Goal: Task Accomplishment & Management: Use online tool/utility

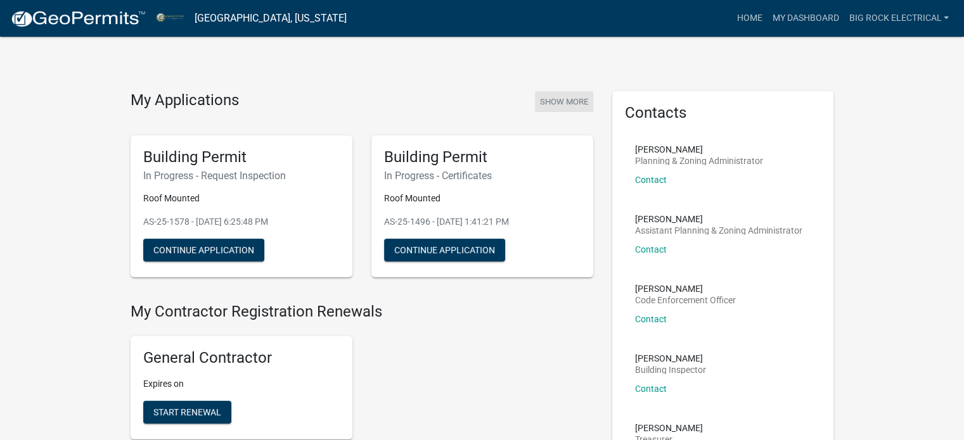
click at [562, 98] on button "Show More" at bounding box center [564, 101] width 58 height 21
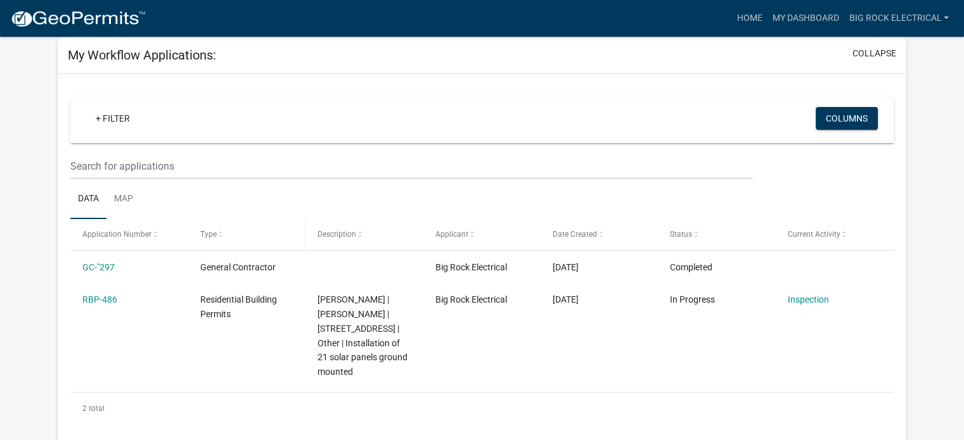
scroll to position [127, 0]
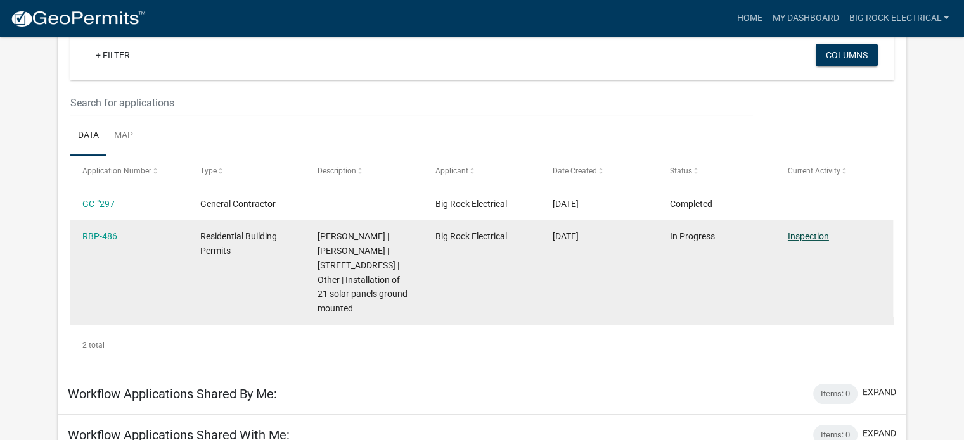
click at [808, 238] on link "Inspection" at bounding box center [808, 236] width 41 height 10
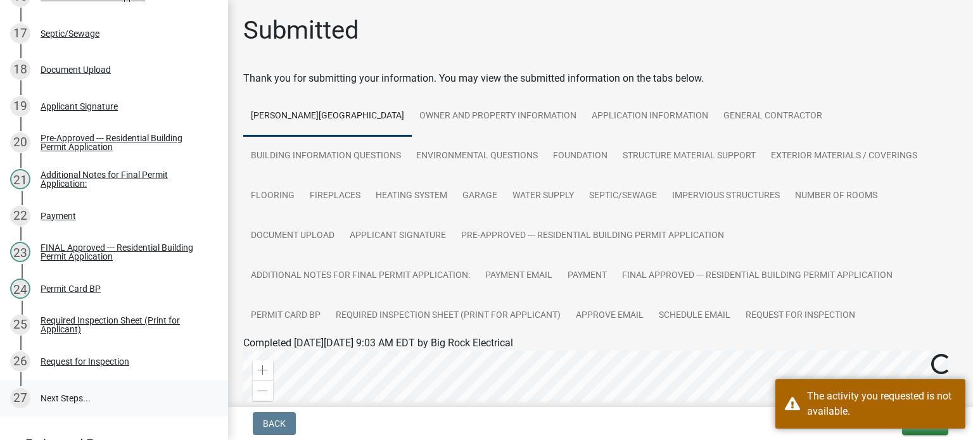
scroll to position [869, 0]
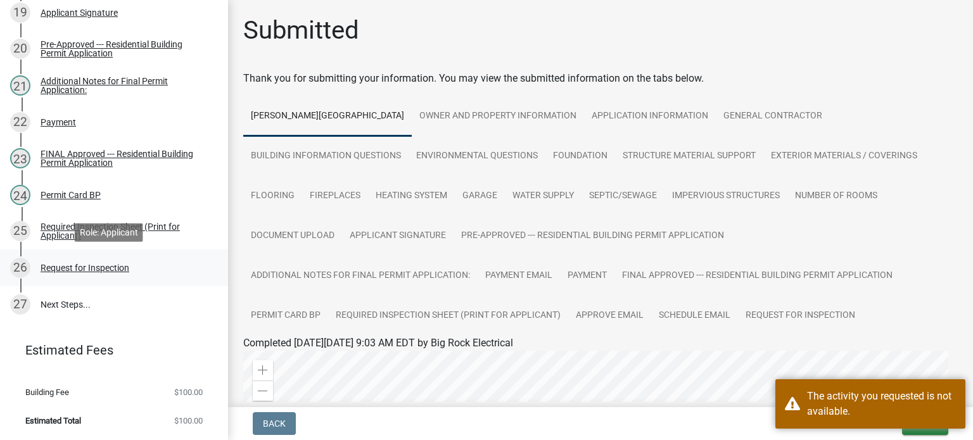
click at [67, 265] on div "Request for Inspection" at bounding box center [85, 268] width 89 height 9
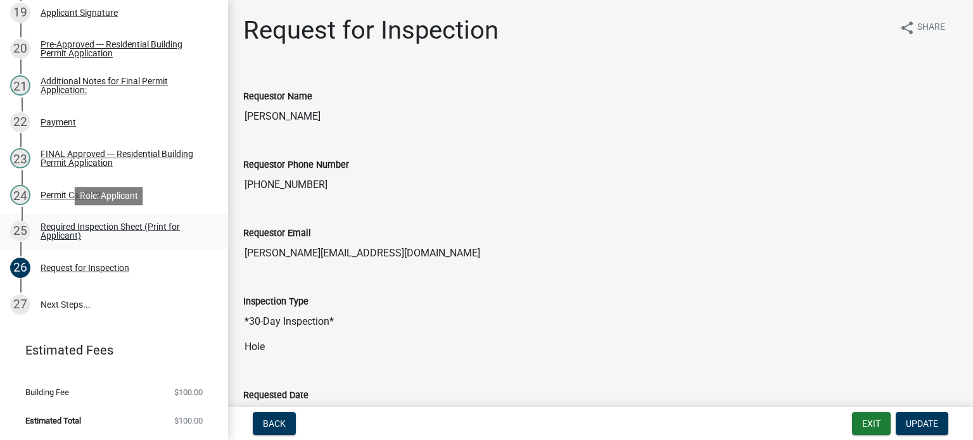
click at [84, 233] on div "Required Inspection Sheet (Print for Applicant)" at bounding box center [124, 231] width 167 height 18
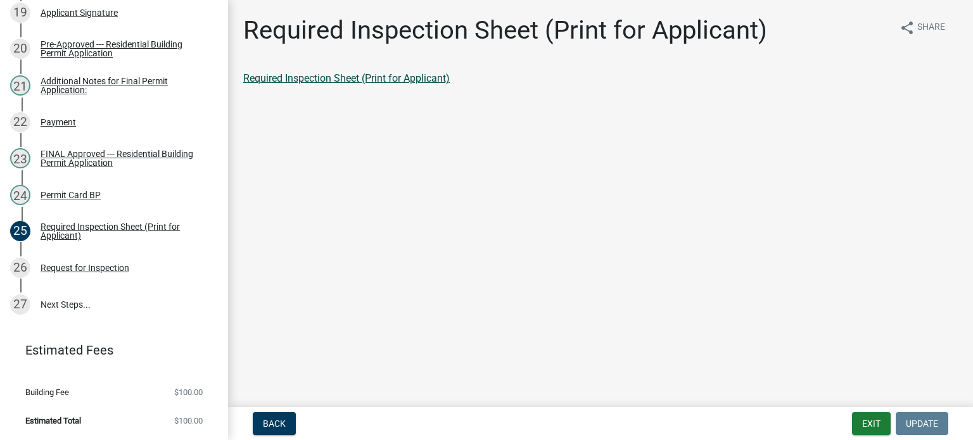
click at [330, 77] on link "Required Inspection Sheet (Print for Applicant)" at bounding box center [346, 78] width 207 height 12
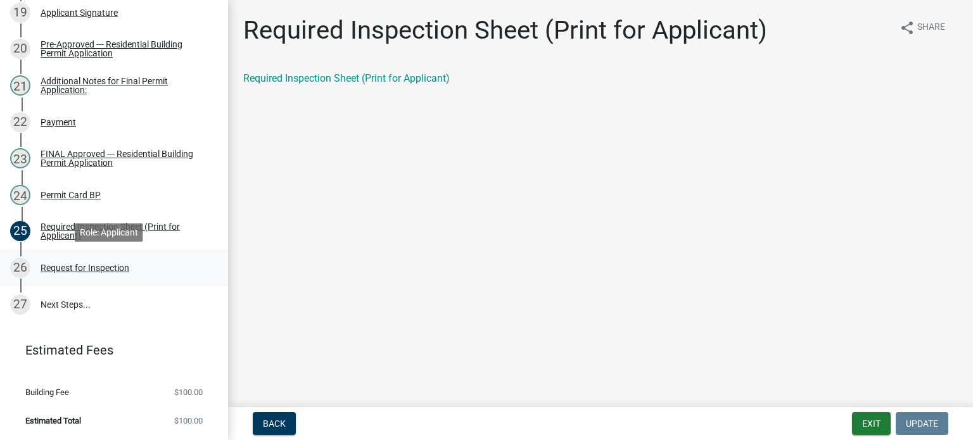
click at [58, 264] on div "Request for Inspection" at bounding box center [85, 268] width 89 height 9
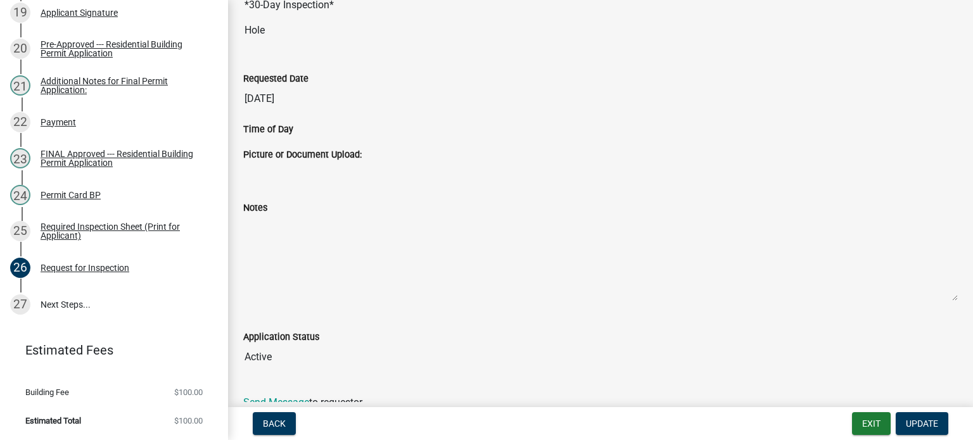
scroll to position [373, 0]
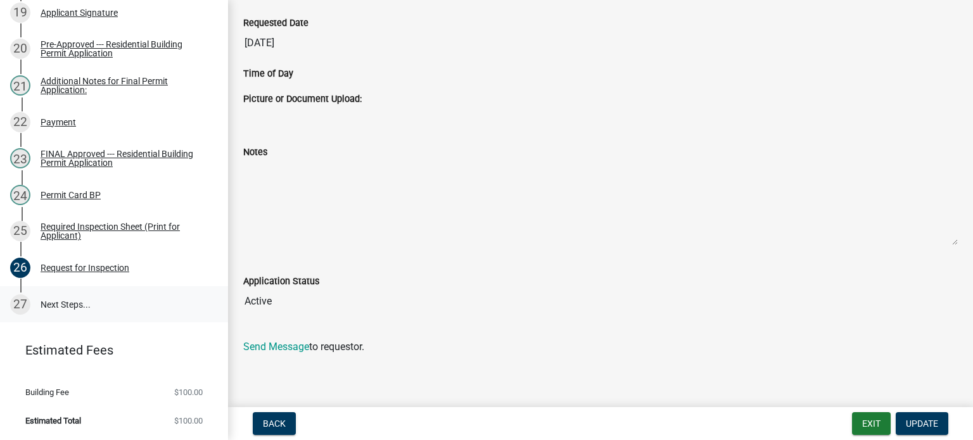
click at [51, 298] on link "27 Next Steps..." at bounding box center [114, 304] width 228 height 37
click at [289, 344] on link "Send Message" at bounding box center [276, 347] width 66 height 12
click at [691, 167] on textarea "Notes" at bounding box center [600, 203] width 715 height 86
